Goal: Task Accomplishment & Management: Manage account settings

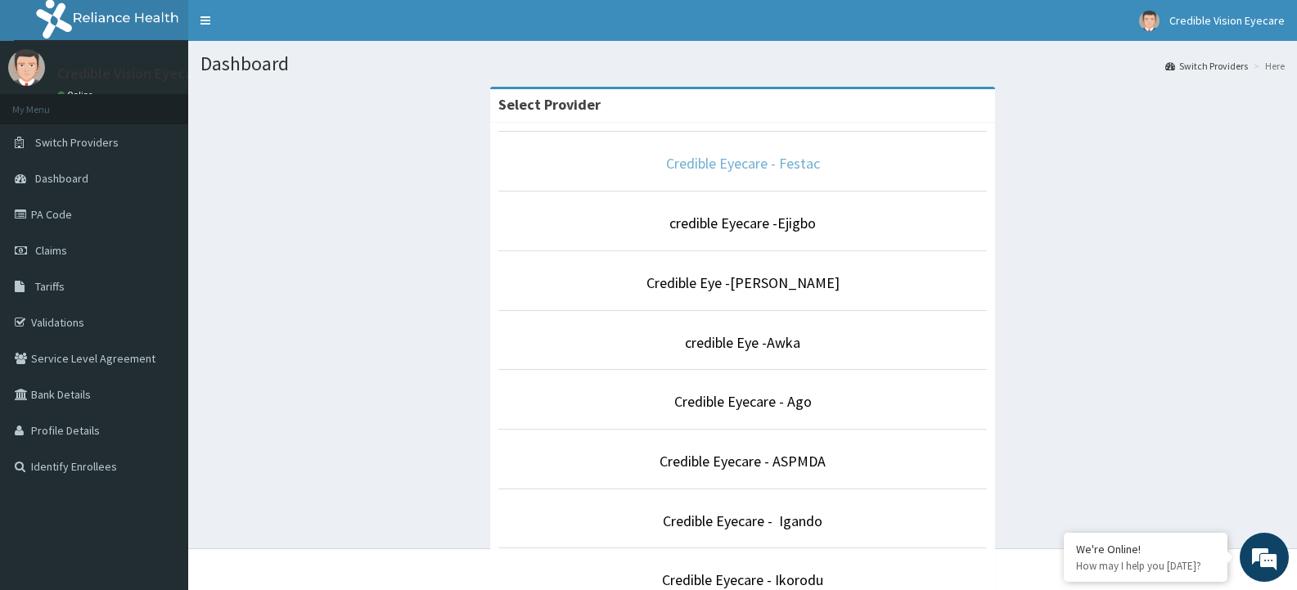
click at [764, 164] on link "Credible Eyecare - Festac" at bounding box center [743, 163] width 154 height 19
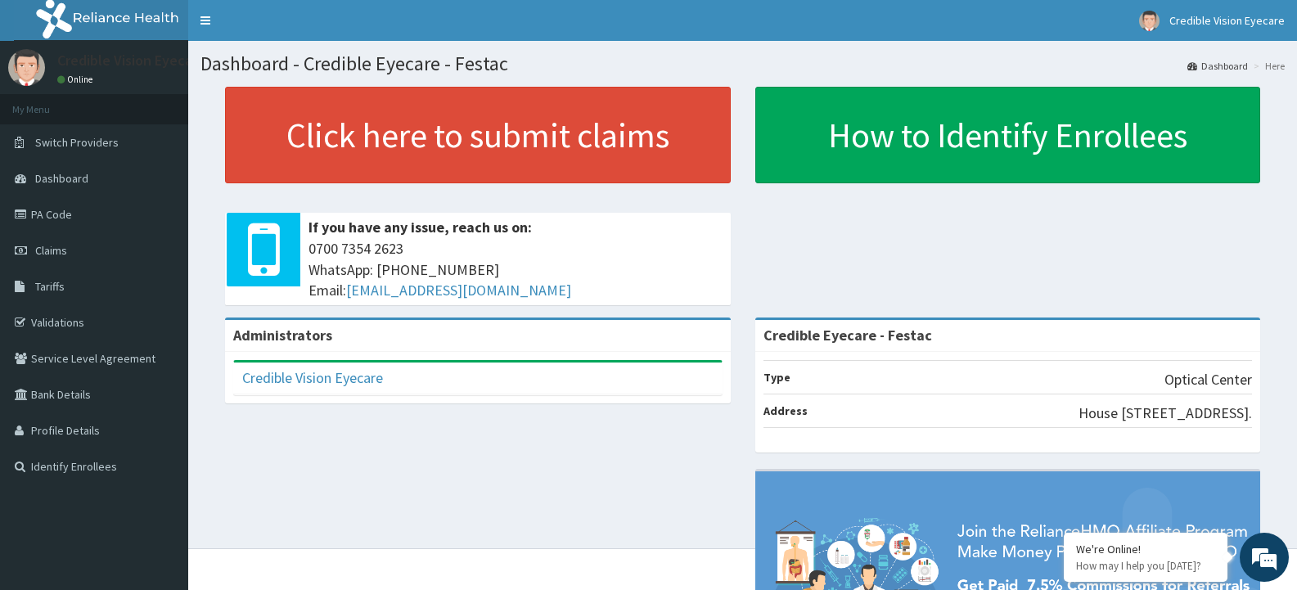
drag, startPoint x: 1113, startPoint y: 7, endPoint x: 925, endPoint y: 268, distance: 322.5
click at [925, 268] on div "Click here to submit claims If you have any issue, reach us on: 0700 7354 2623 …" at bounding box center [743, 202] width 1084 height 231
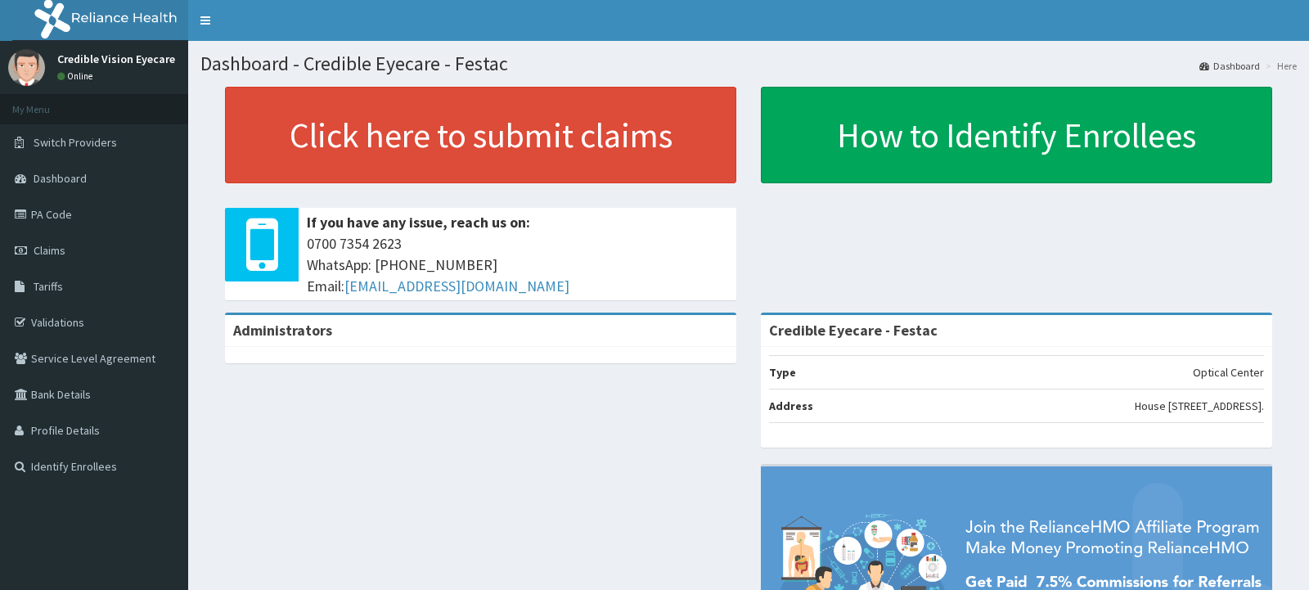
click at [140, 69] on div "Credible Vision Eyecare Online" at bounding box center [112, 67] width 134 height 36
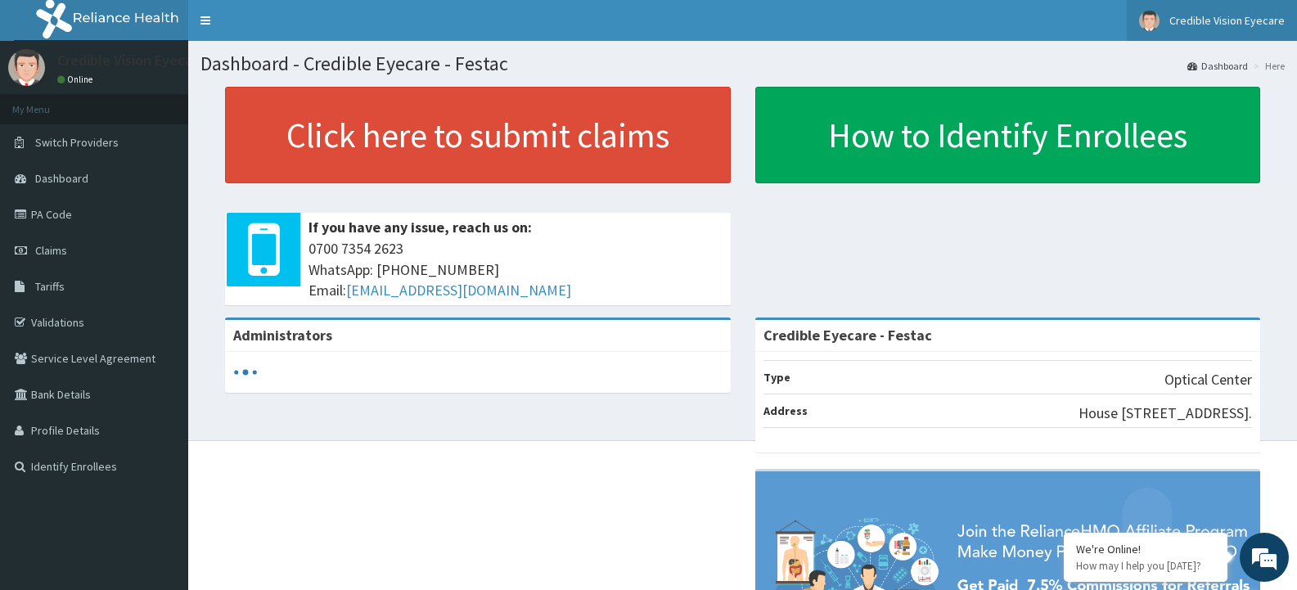
click at [1262, 29] on link "Credible Vision Eyecare" at bounding box center [1212, 20] width 170 height 41
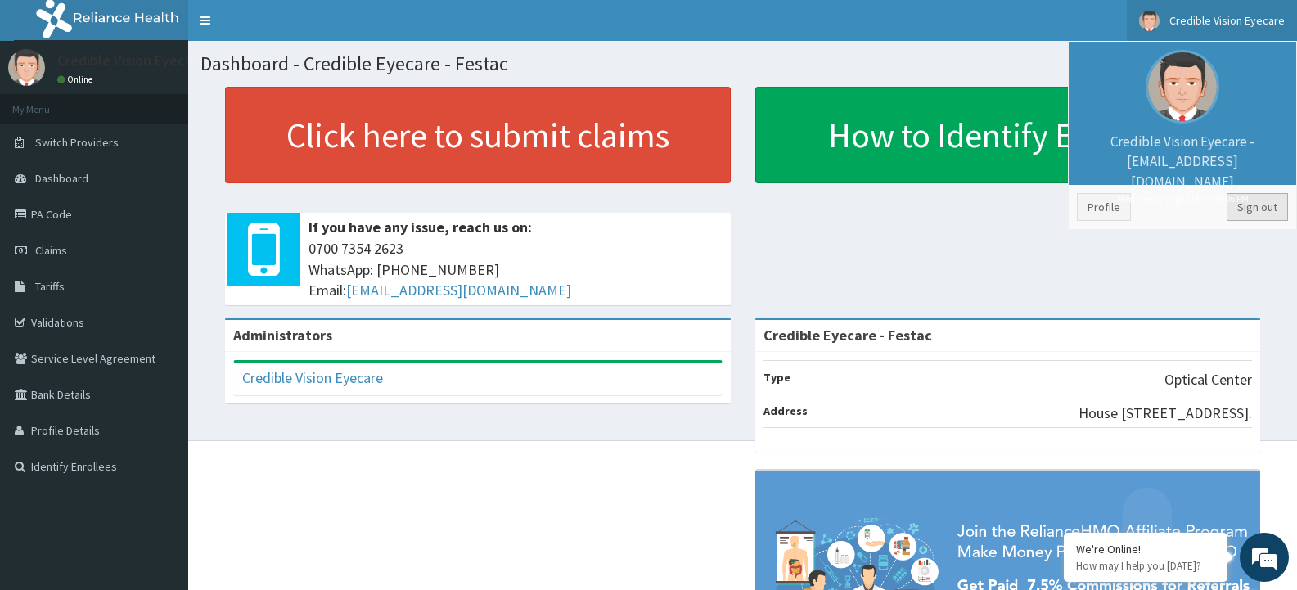
click at [1256, 209] on link "Sign out" at bounding box center [1257, 207] width 61 height 28
